Goal: Navigation & Orientation: Find specific page/section

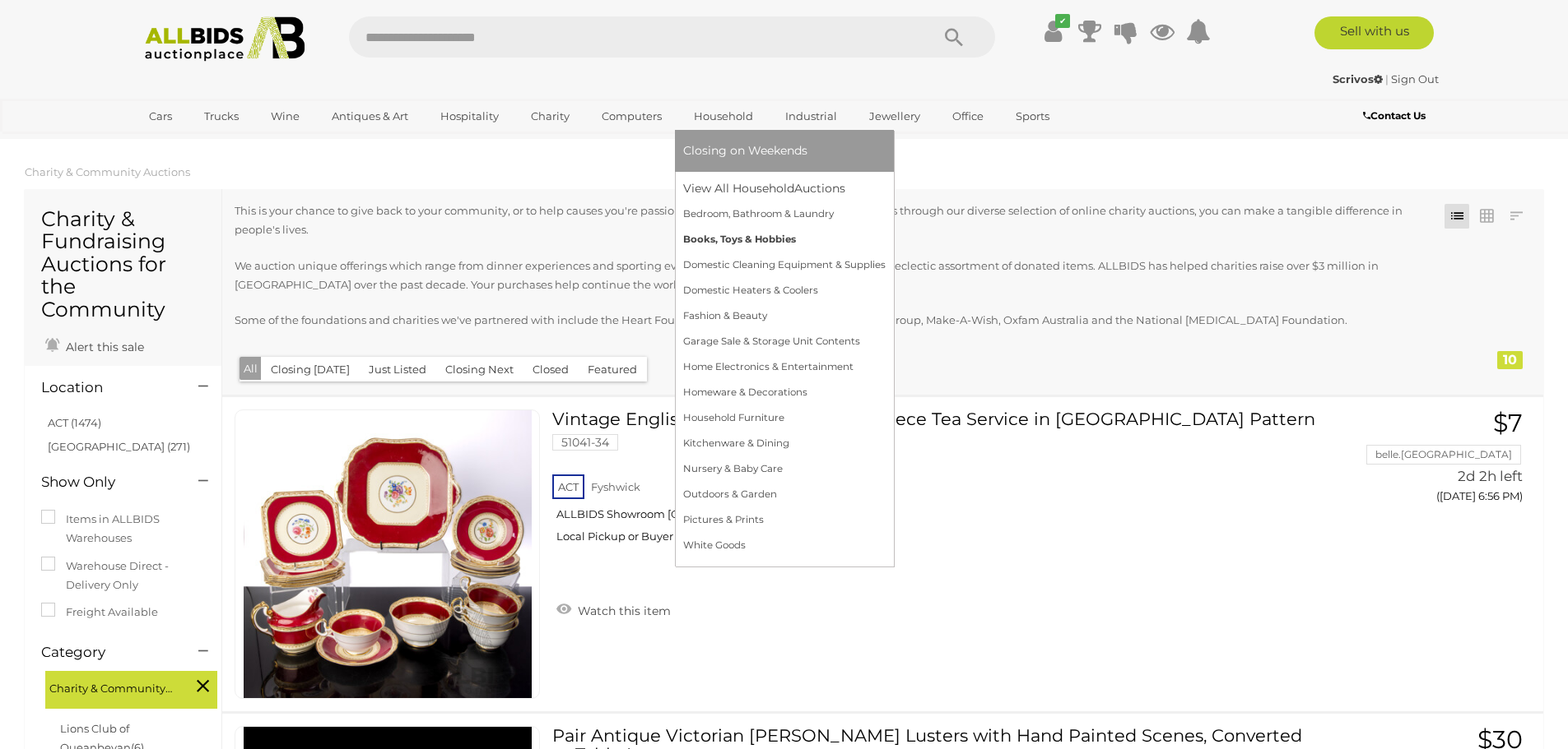
click at [700, 246] on link "Books, Toys & Hobbies" at bounding box center [784, 239] width 203 height 26
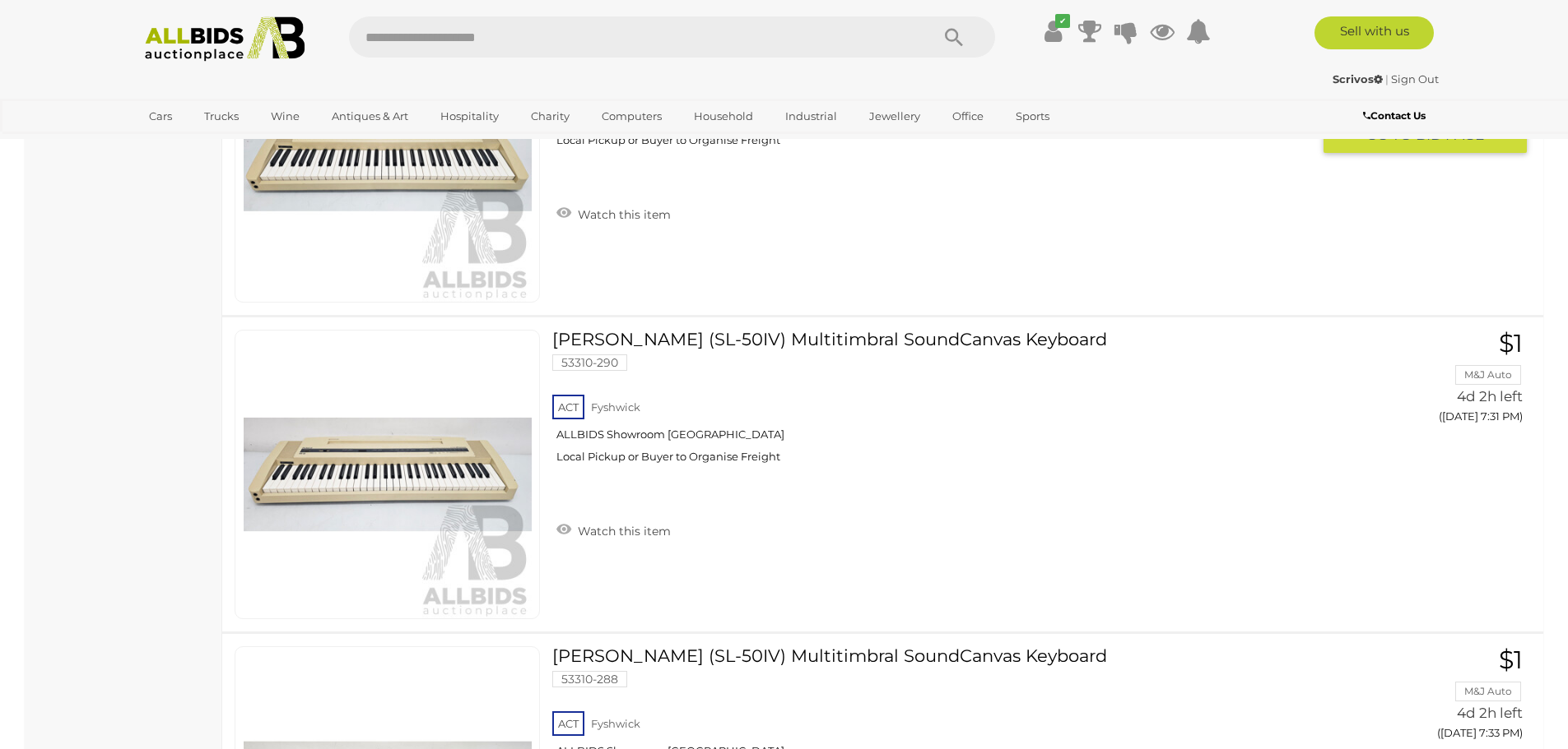
scroll to position [11763, 0]
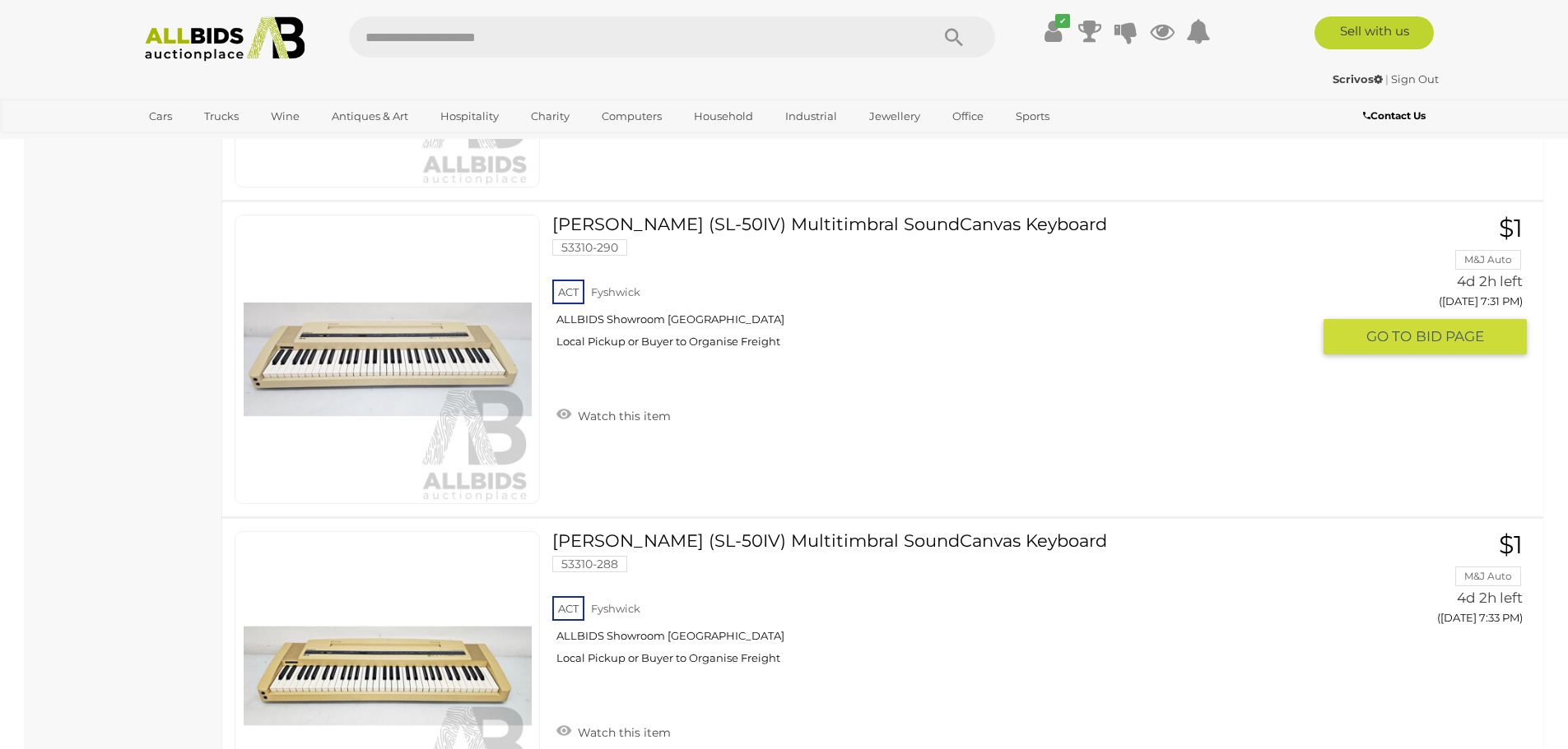
drag, startPoint x: 631, startPoint y: 71, endPoint x: 616, endPoint y: 3, distance: 69.6
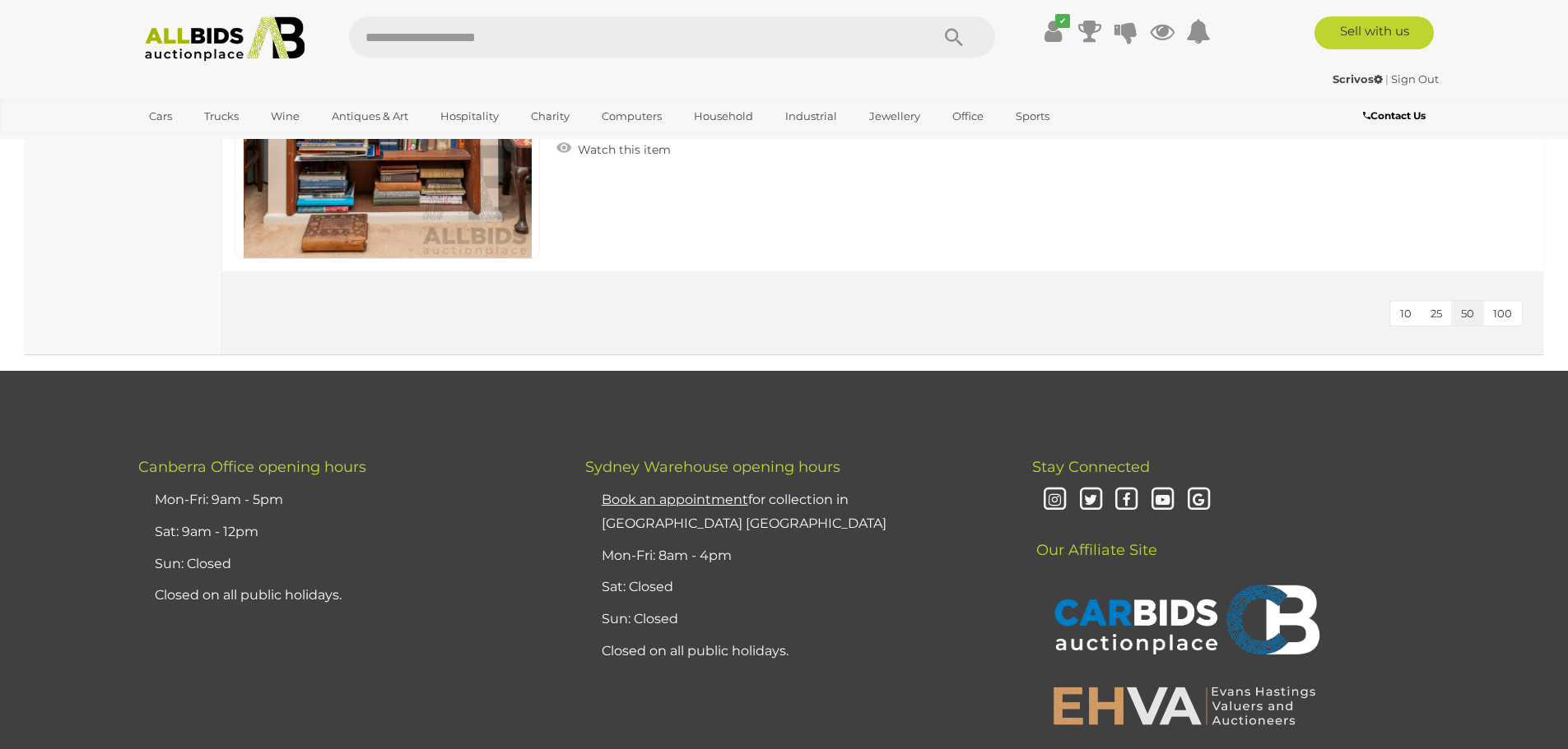
scroll to position [14643, 0]
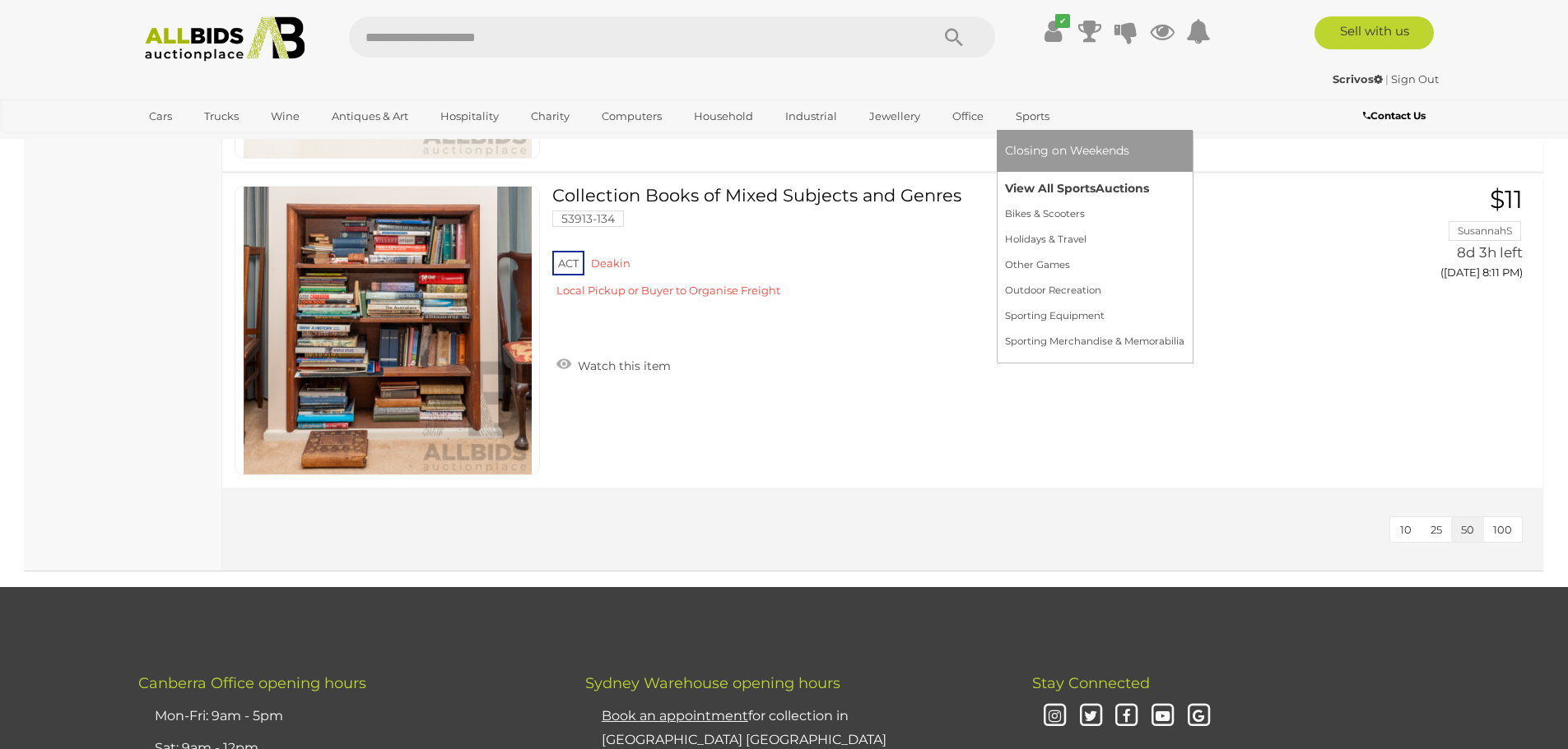
click at [1071, 198] on link "View All Sports Auctions" at bounding box center [1094, 189] width 179 height 26
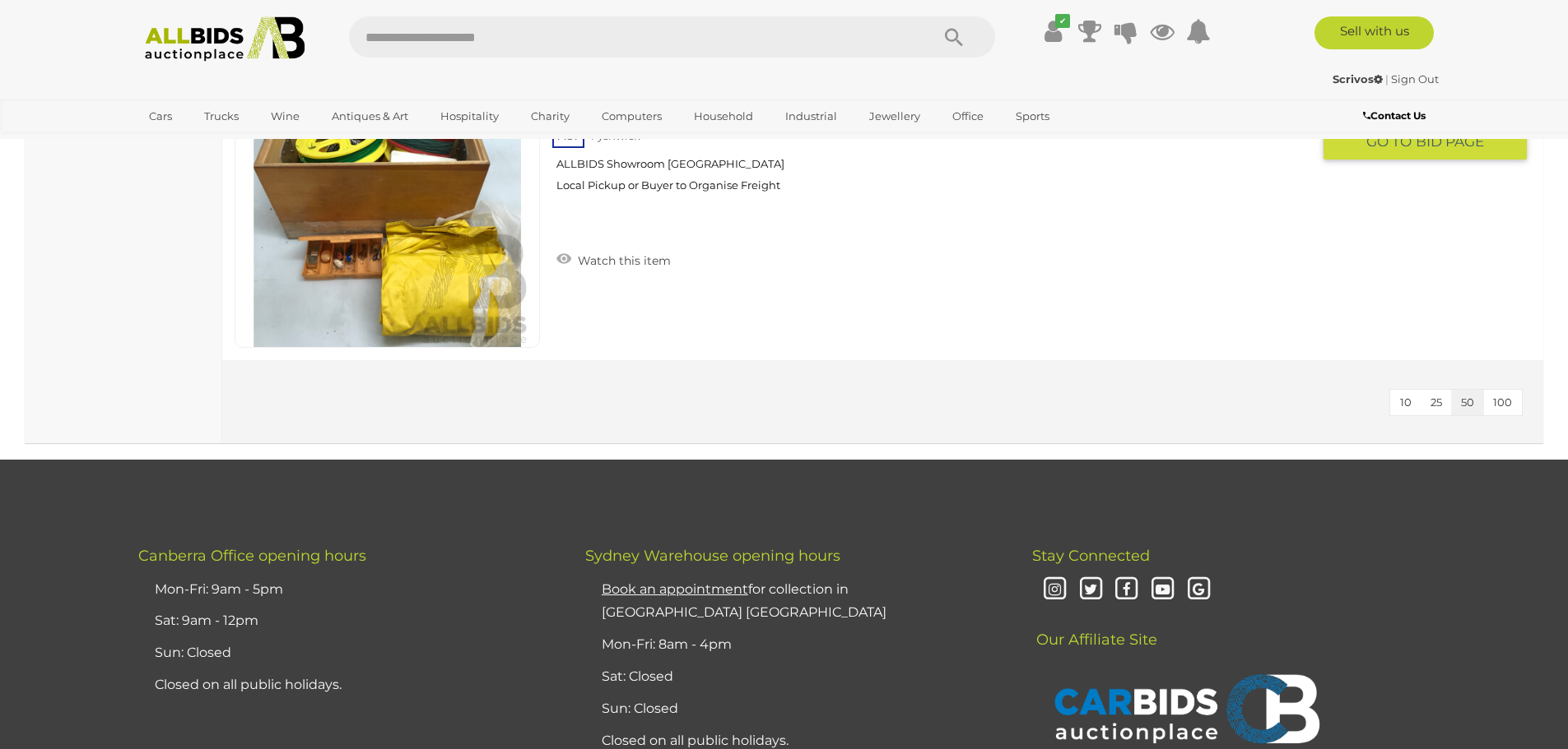
scroll to position [11105, 0]
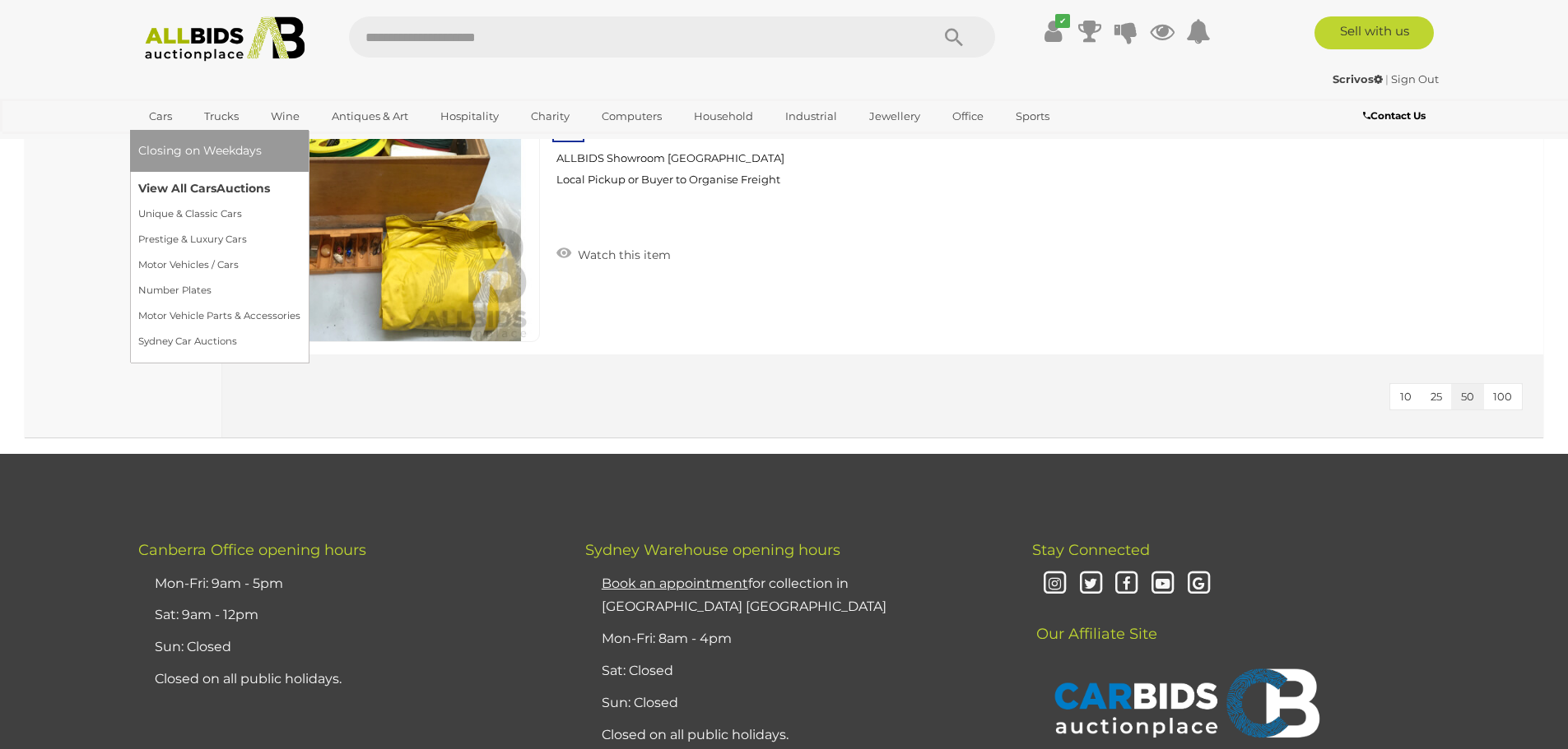
click at [217, 188] on link "View All Cars Auctions" at bounding box center [220, 189] width 162 height 26
